Goal: Use online tool/utility: Use online tool/utility

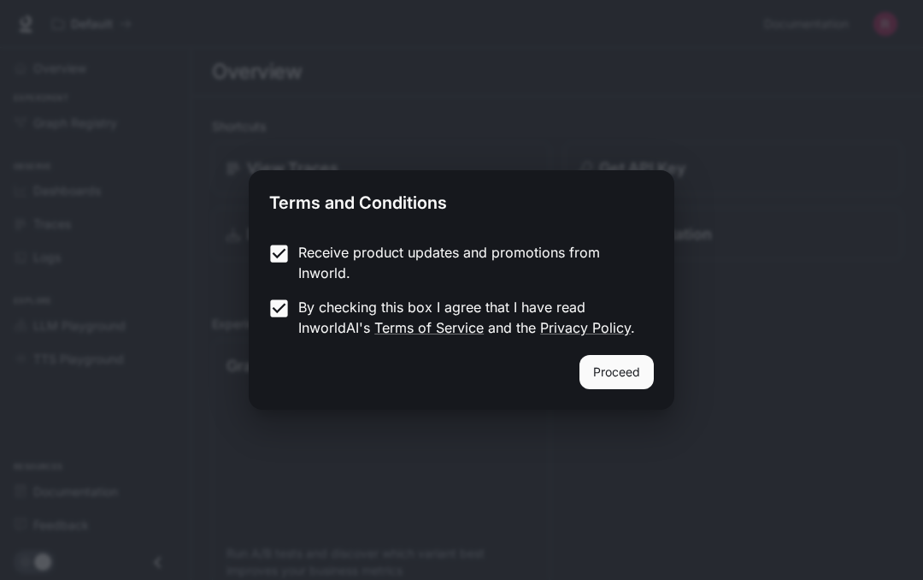
click at [621, 387] on button "Proceed" at bounding box center [617, 372] width 74 height 34
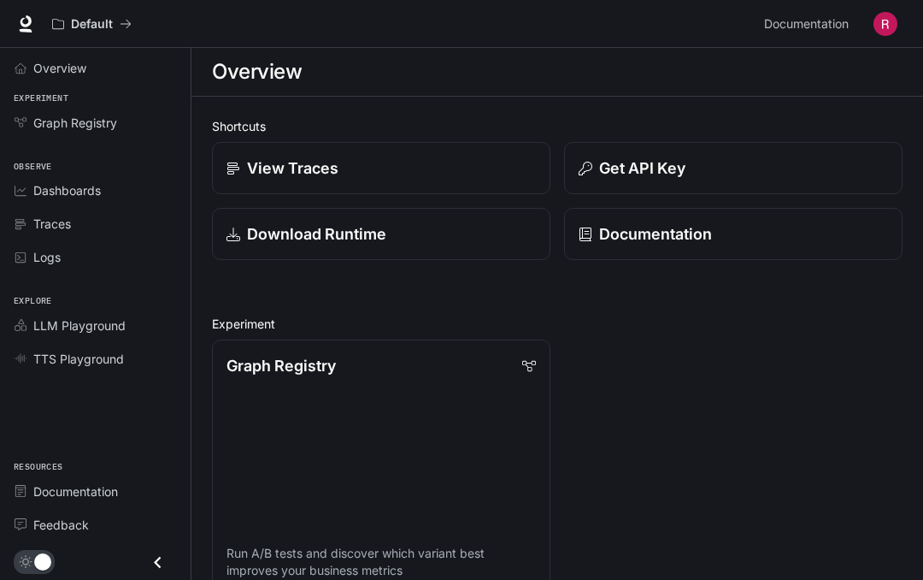
click at [28, 62] on span "Overview" at bounding box center [24, 68] width 19 height 12
click at [68, 145] on div "Observe Dashboards Traces Logs" at bounding box center [95, 210] width 191 height 135
click at [67, 145] on div "Observe Dashboards Traces Logs" at bounding box center [95, 210] width 191 height 135
click at [24, 129] on link "Graph Registry" at bounding box center [95, 123] width 177 height 30
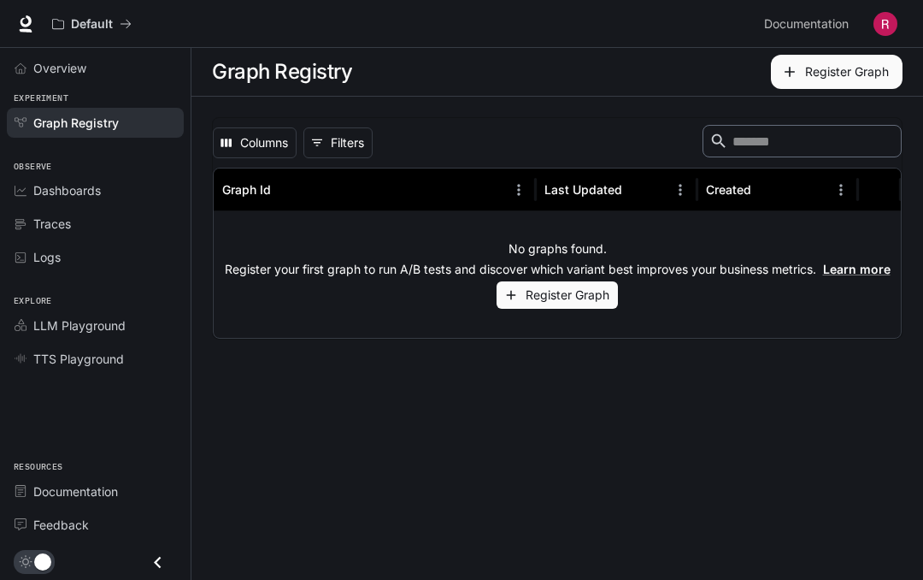
click at [30, 62] on span "Overview" at bounding box center [24, 68] width 19 height 12
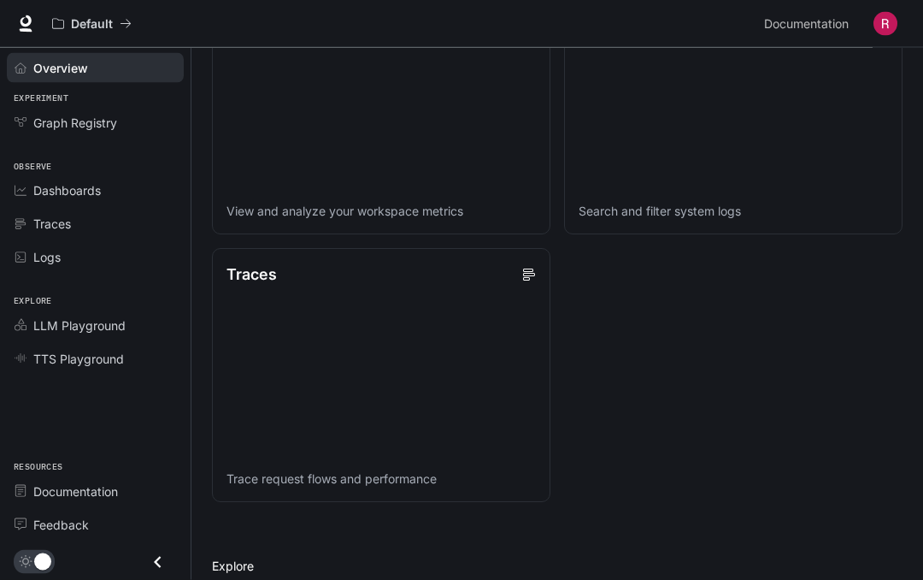
scroll to position [834, 0]
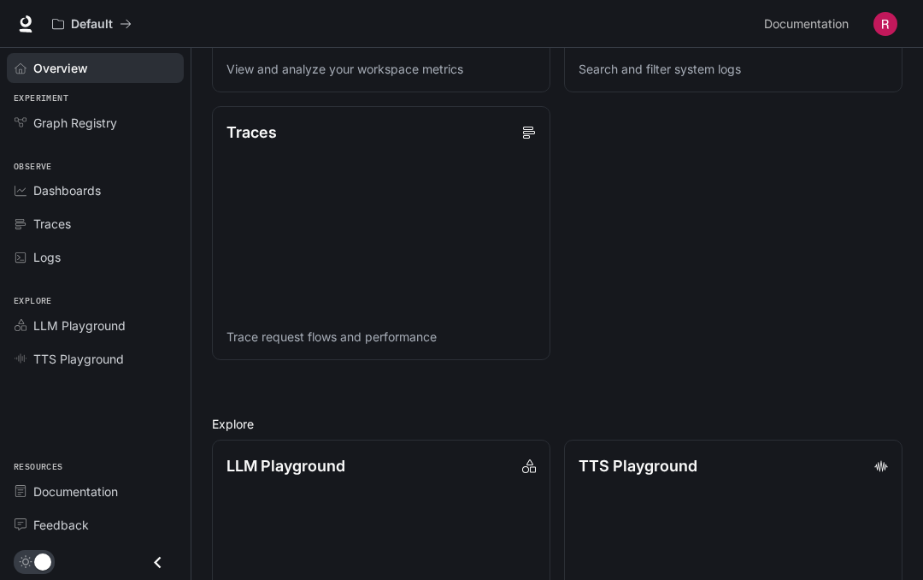
click at [385, 532] on link "LLM Playground Explore and compare supported LLMs" at bounding box center [381, 566] width 338 height 254
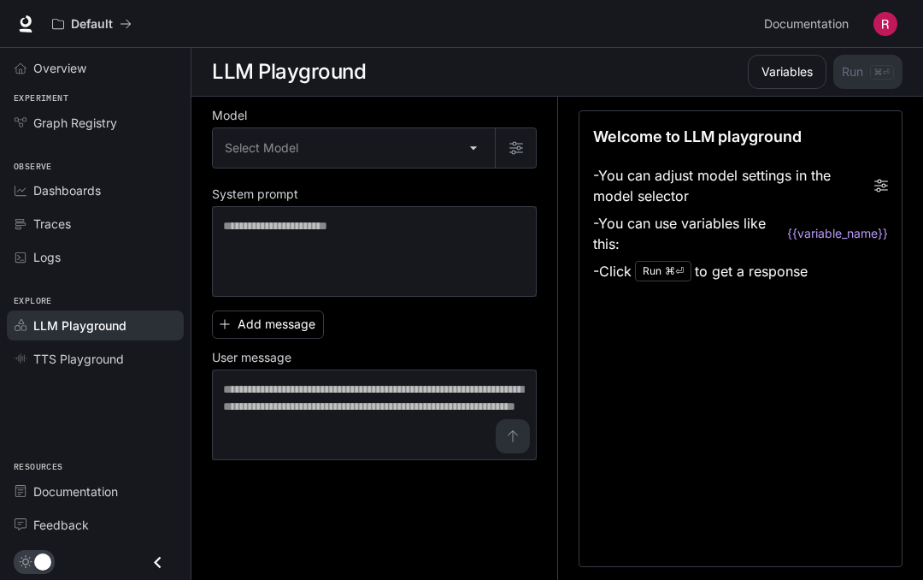
click at [429, 167] on body "Skip to main content Default Documentation Documentation Portal Overview Experi…" at bounding box center [461, 290] width 923 height 580
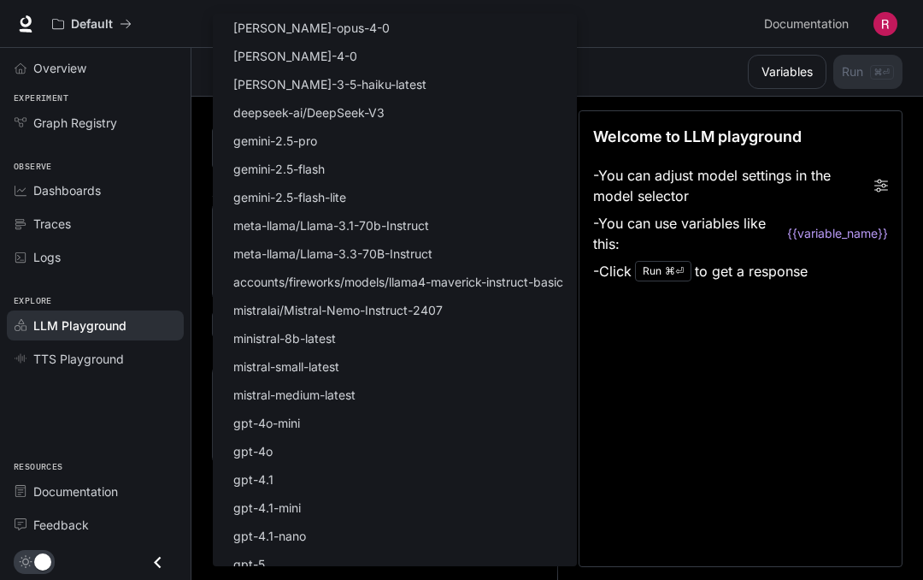
click at [656, 204] on div at bounding box center [461, 290] width 923 height 580
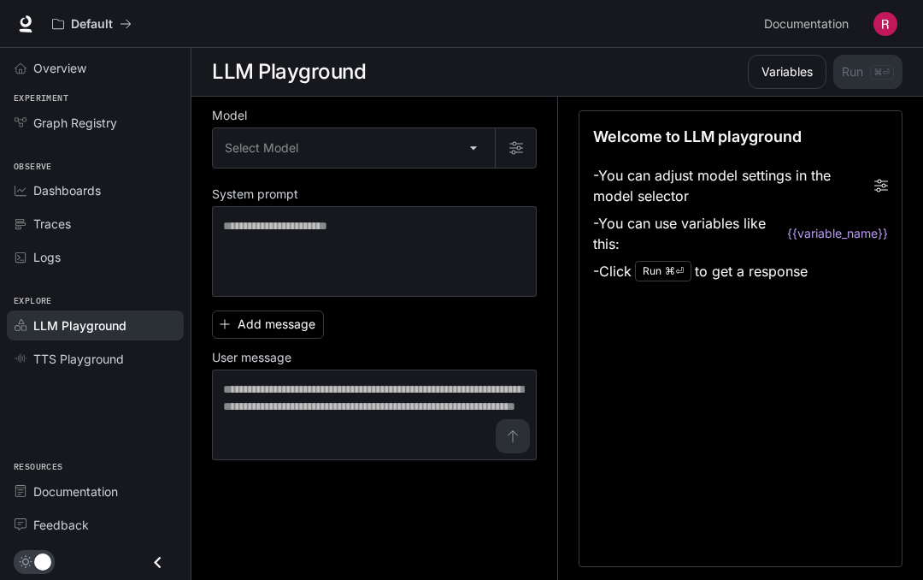
click at [379, 148] on body "Skip to main content Default Documentation Documentation Portal Overview Experi…" at bounding box center [461, 290] width 923 height 580
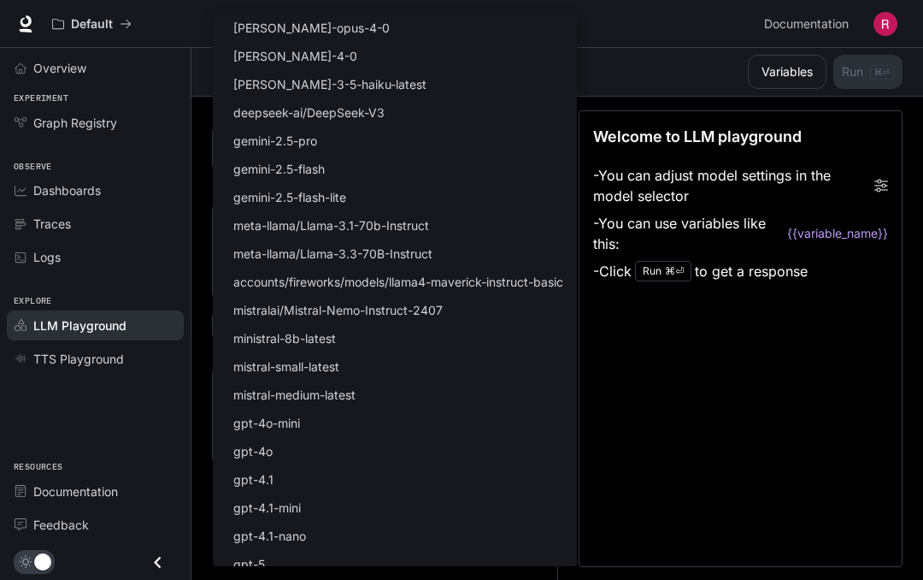
click at [324, 197] on p "gemini-2.5-flash-lite" at bounding box center [289, 197] width 113 height 18
type input "**********"
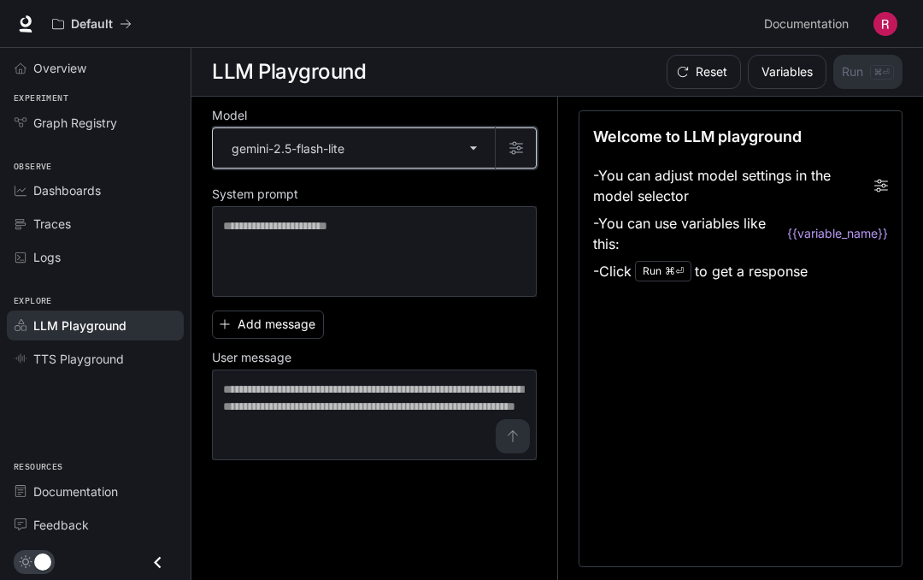
scroll to position [1, 0]
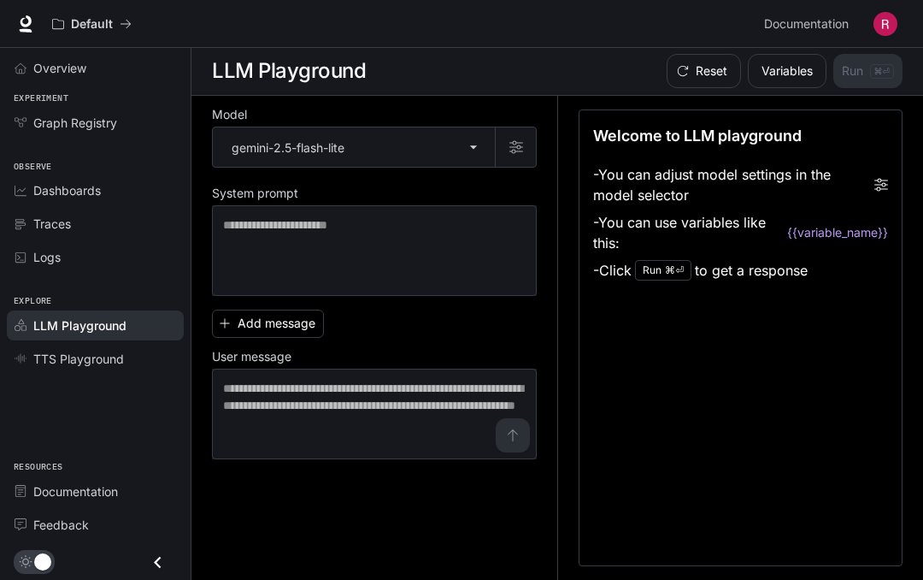
click at [257, 345] on div "Add message User message * ​" at bounding box center [374, 381] width 325 height 156
click at [236, 327] on button "Add message" at bounding box center [268, 323] width 112 height 28
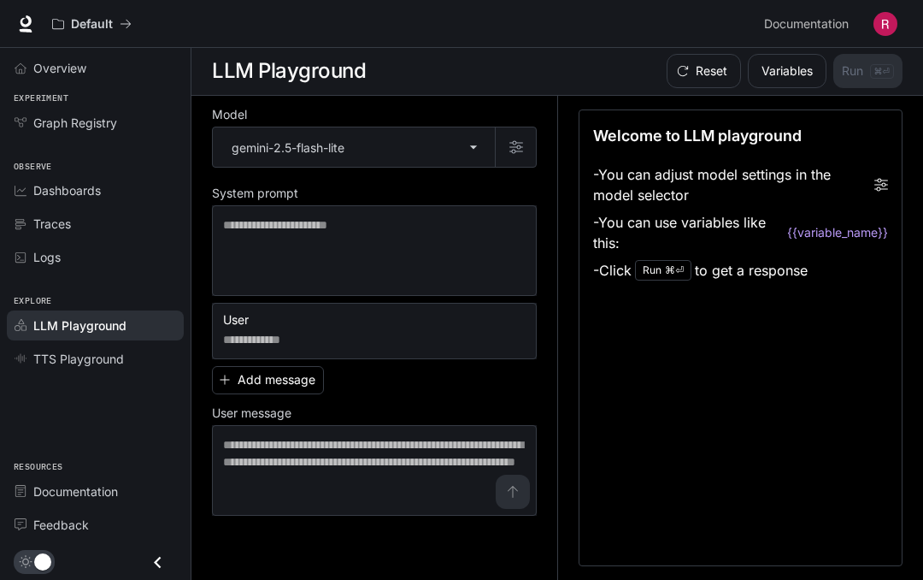
scroll to position [0, 0]
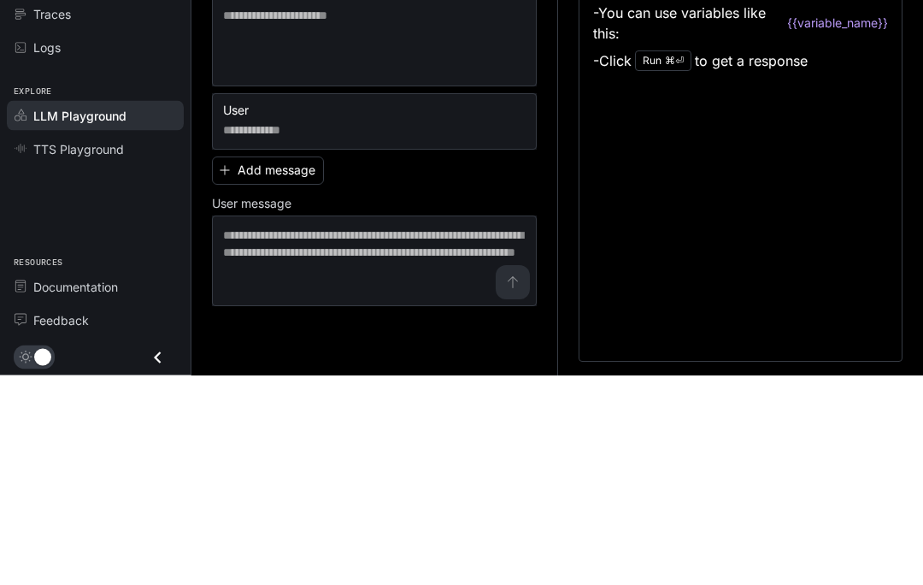
click at [297, 367] on button "Add message" at bounding box center [268, 381] width 112 height 28
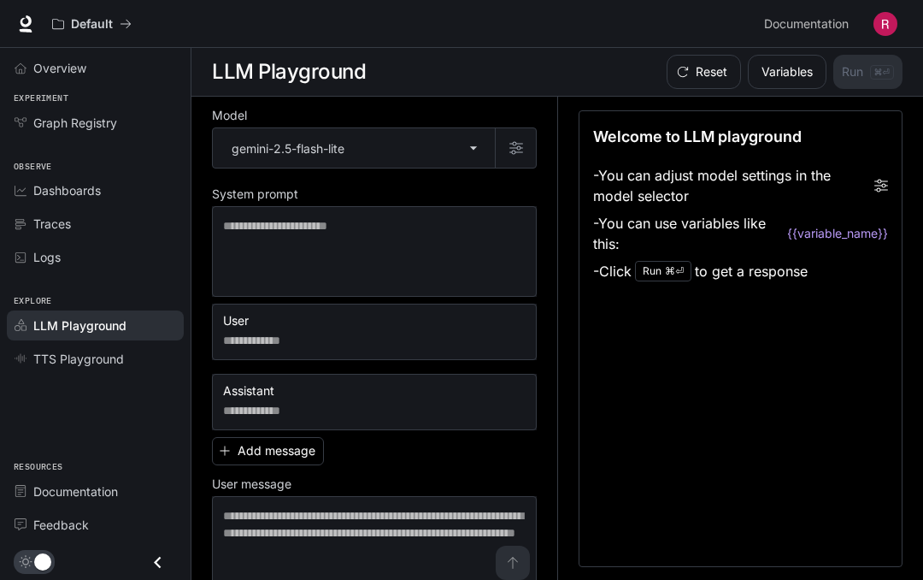
click at [238, 462] on button "Add message" at bounding box center [268, 451] width 112 height 28
